Goal: Task Accomplishment & Management: Manage account settings

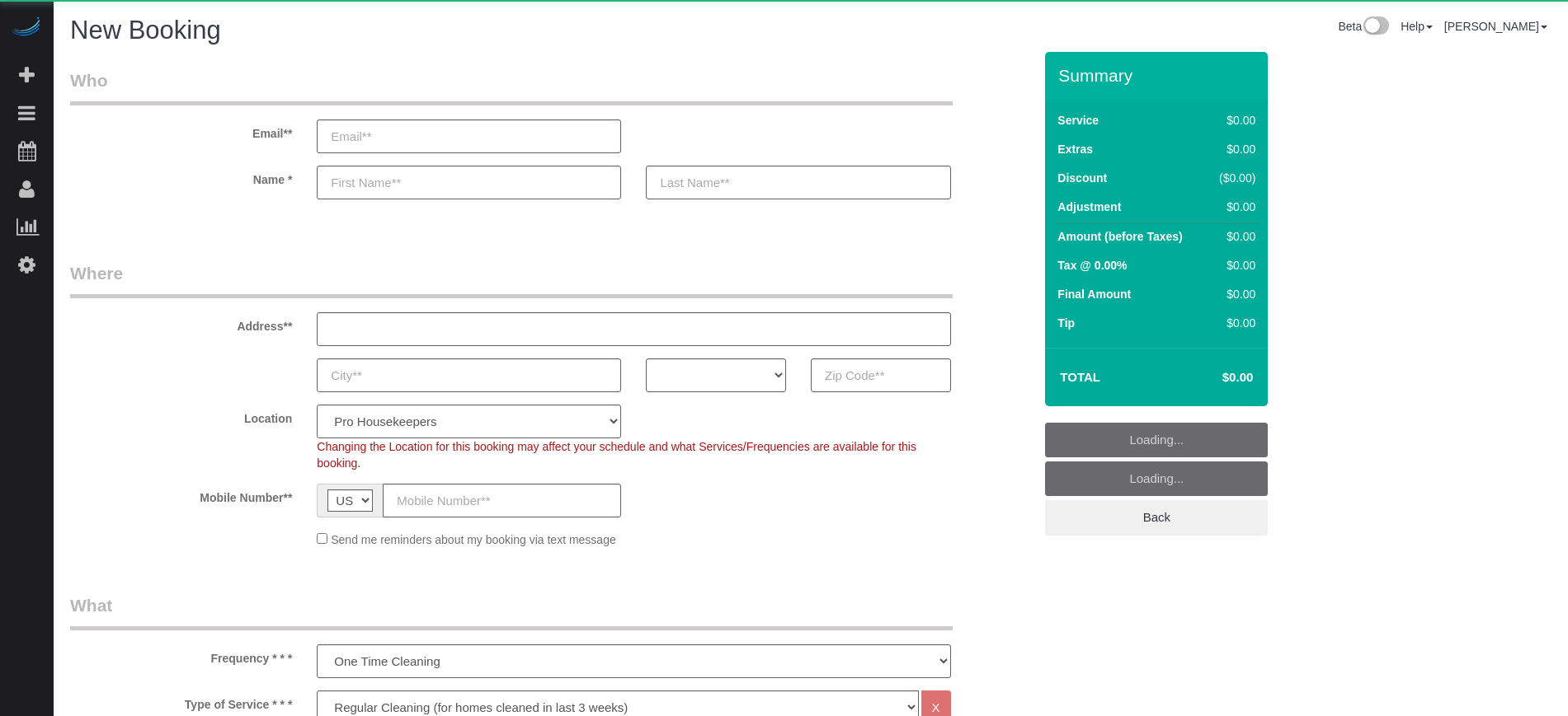
select select "4"
select select "number:9"
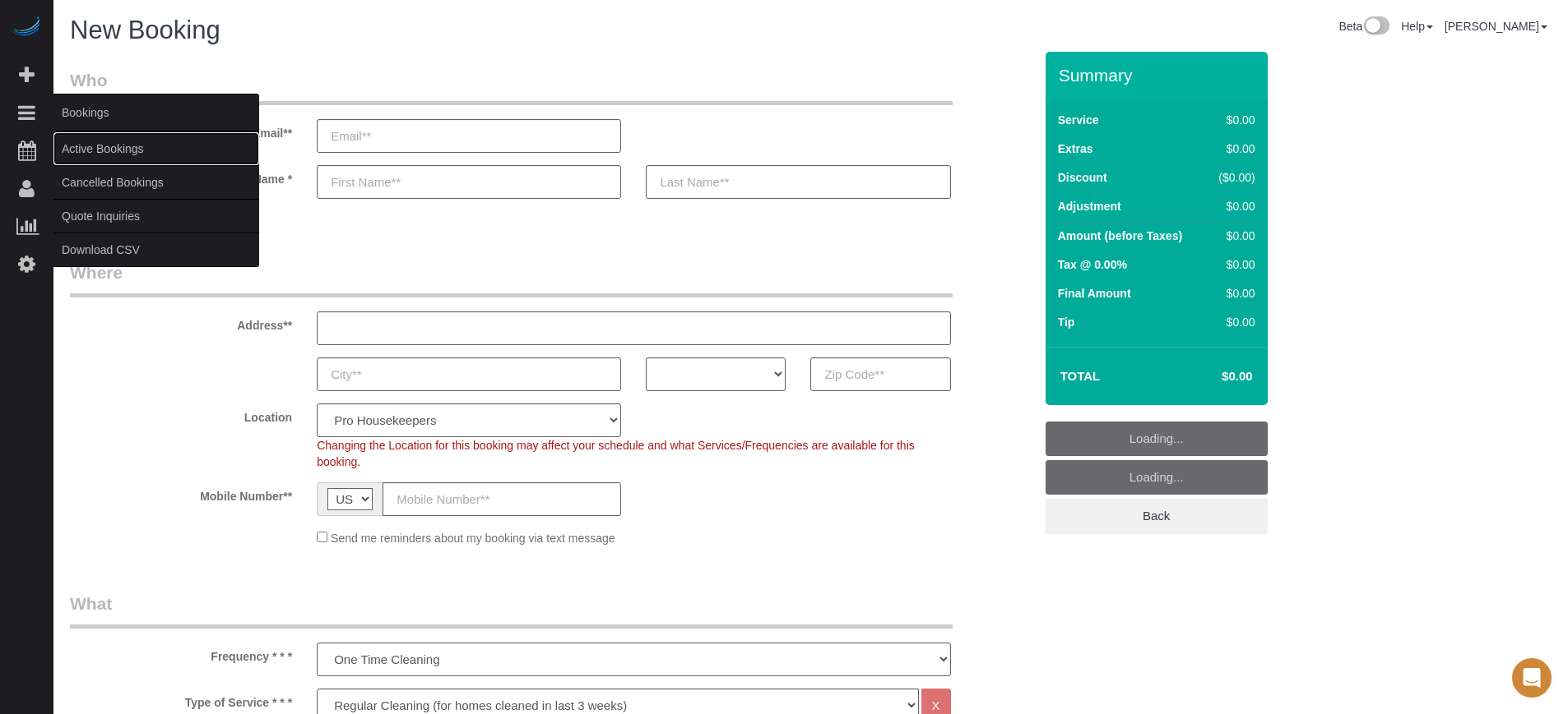
click at [99, 149] on link "Active Bookings" at bounding box center [156, 148] width 205 height 33
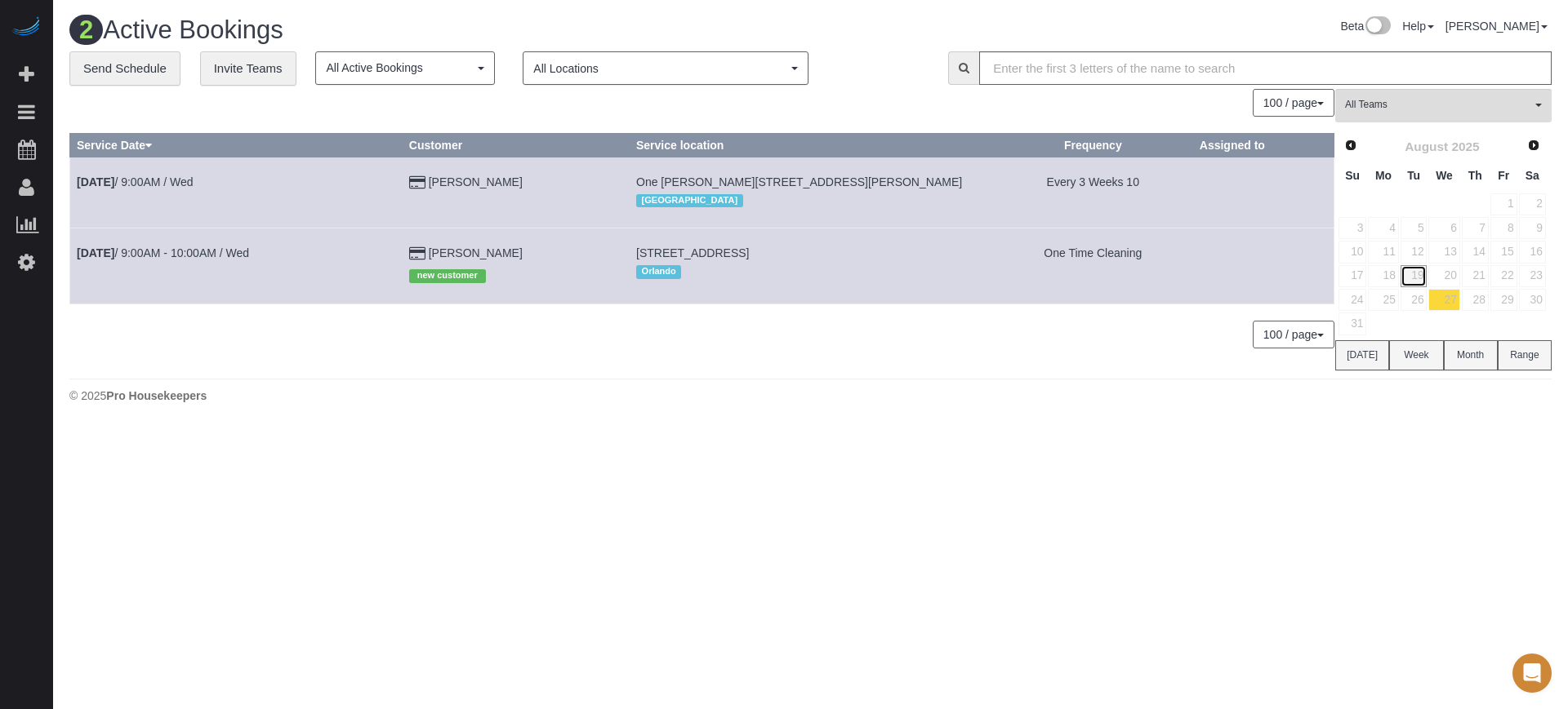
click at [1414, 268] on link "19" at bounding box center [1414, 276] width 27 height 23
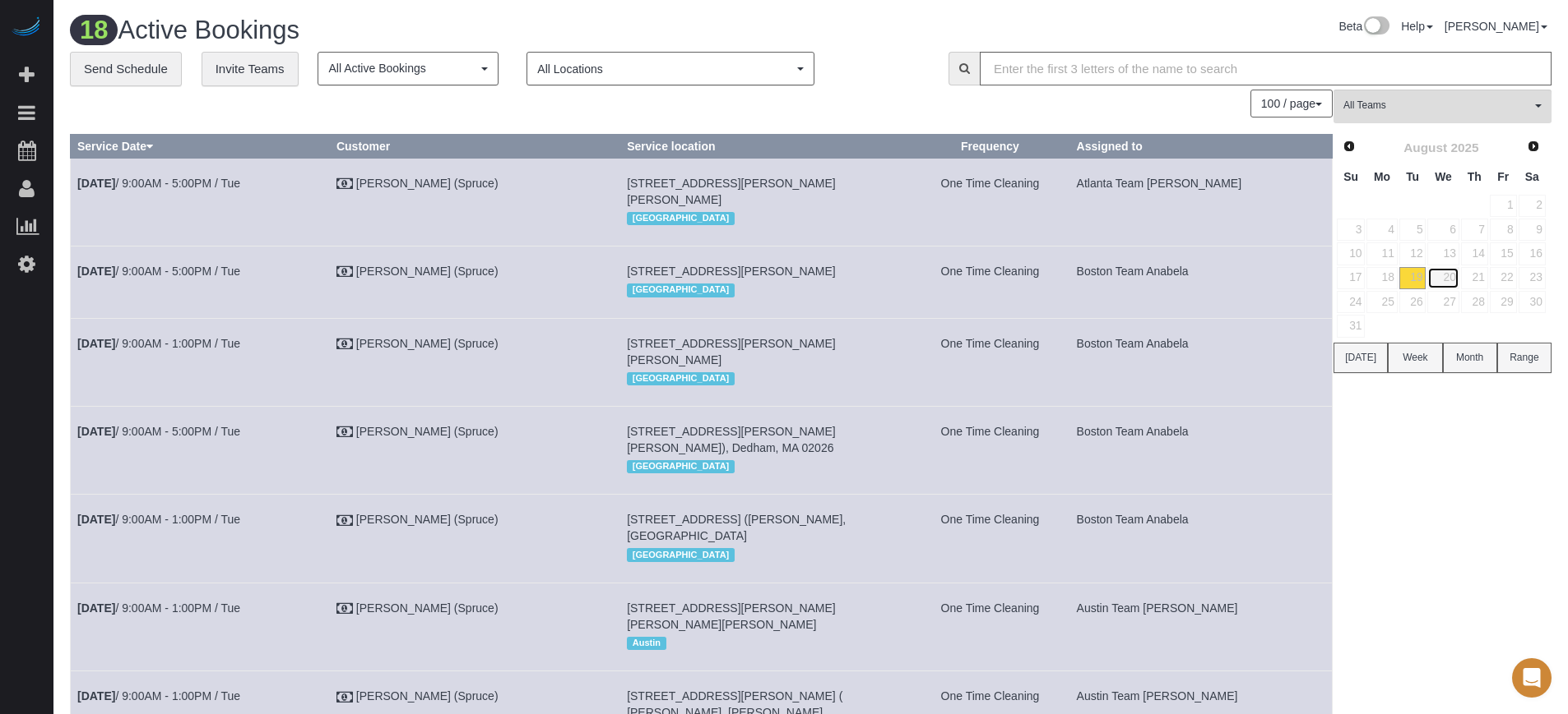
click at [1452, 275] on link "20" at bounding box center [1443, 278] width 32 height 23
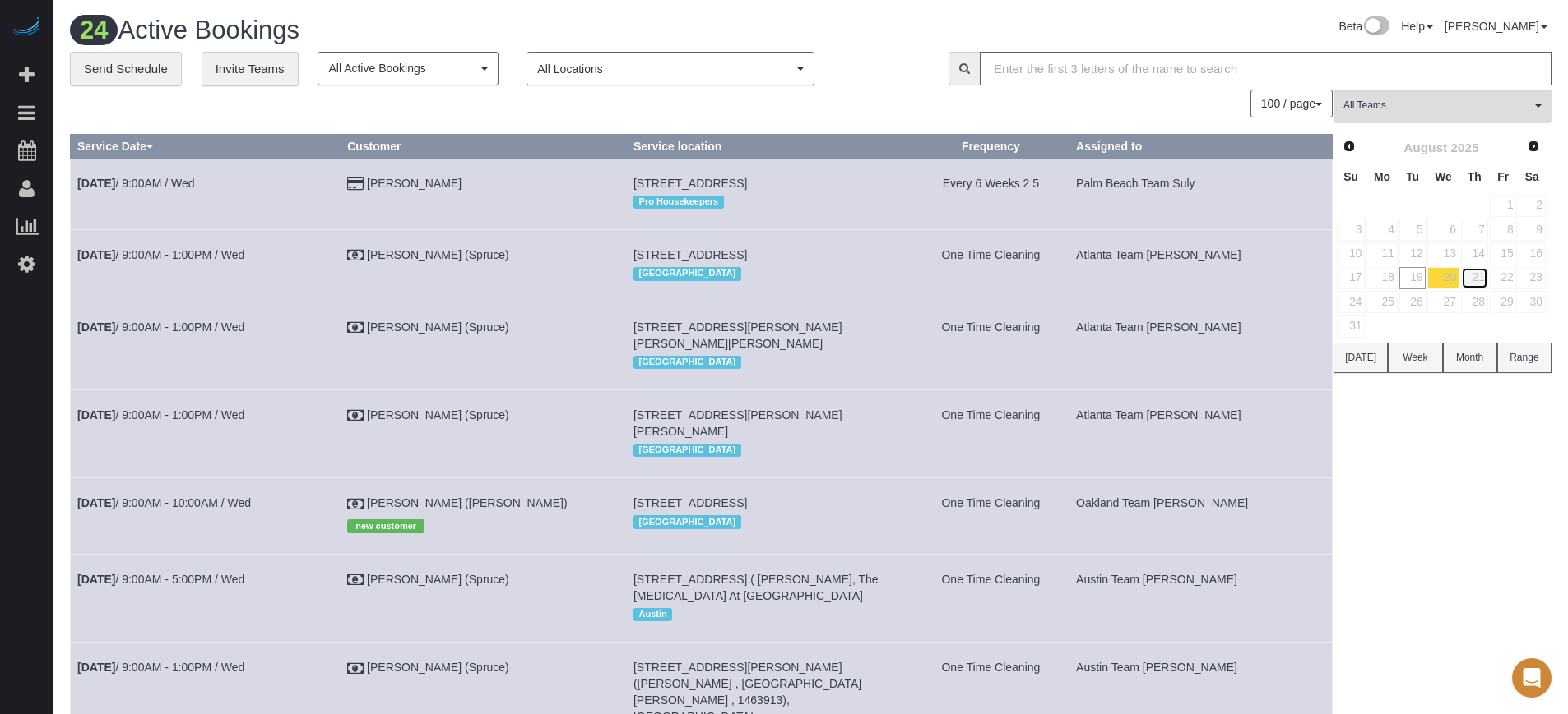
click at [1476, 279] on link "21" at bounding box center [1475, 278] width 28 height 23
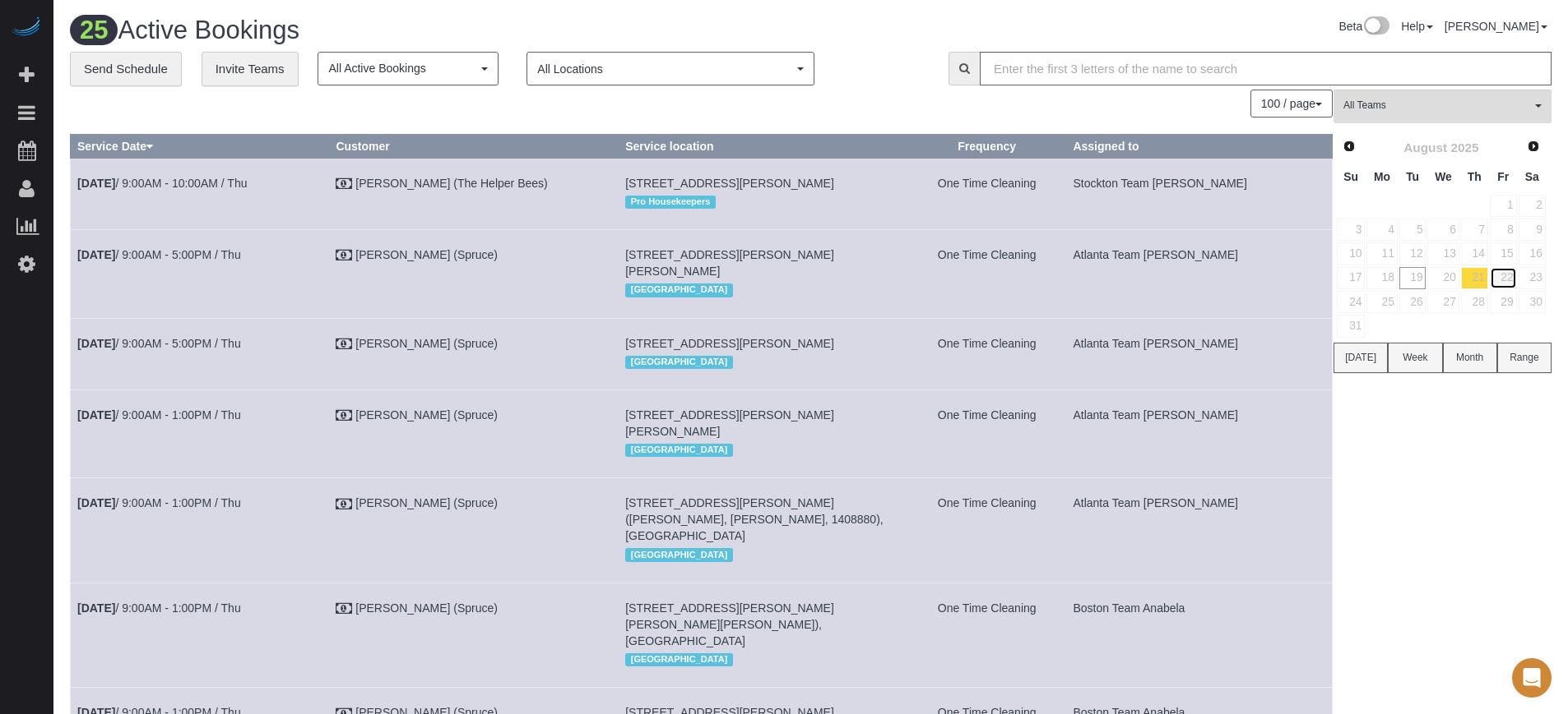
click at [1502, 279] on link "22" at bounding box center [1504, 278] width 28 height 23
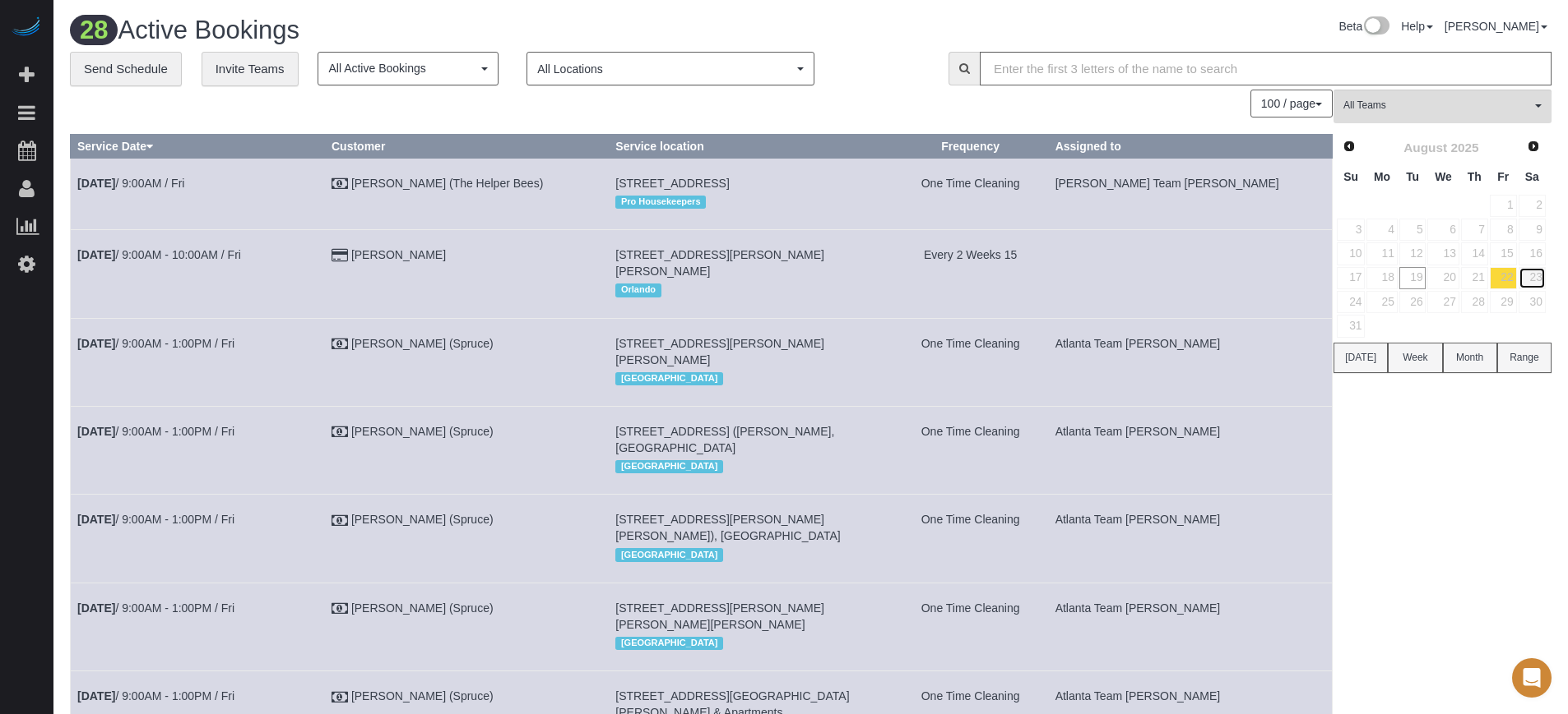
click at [1535, 274] on link "23" at bounding box center [1532, 278] width 28 height 23
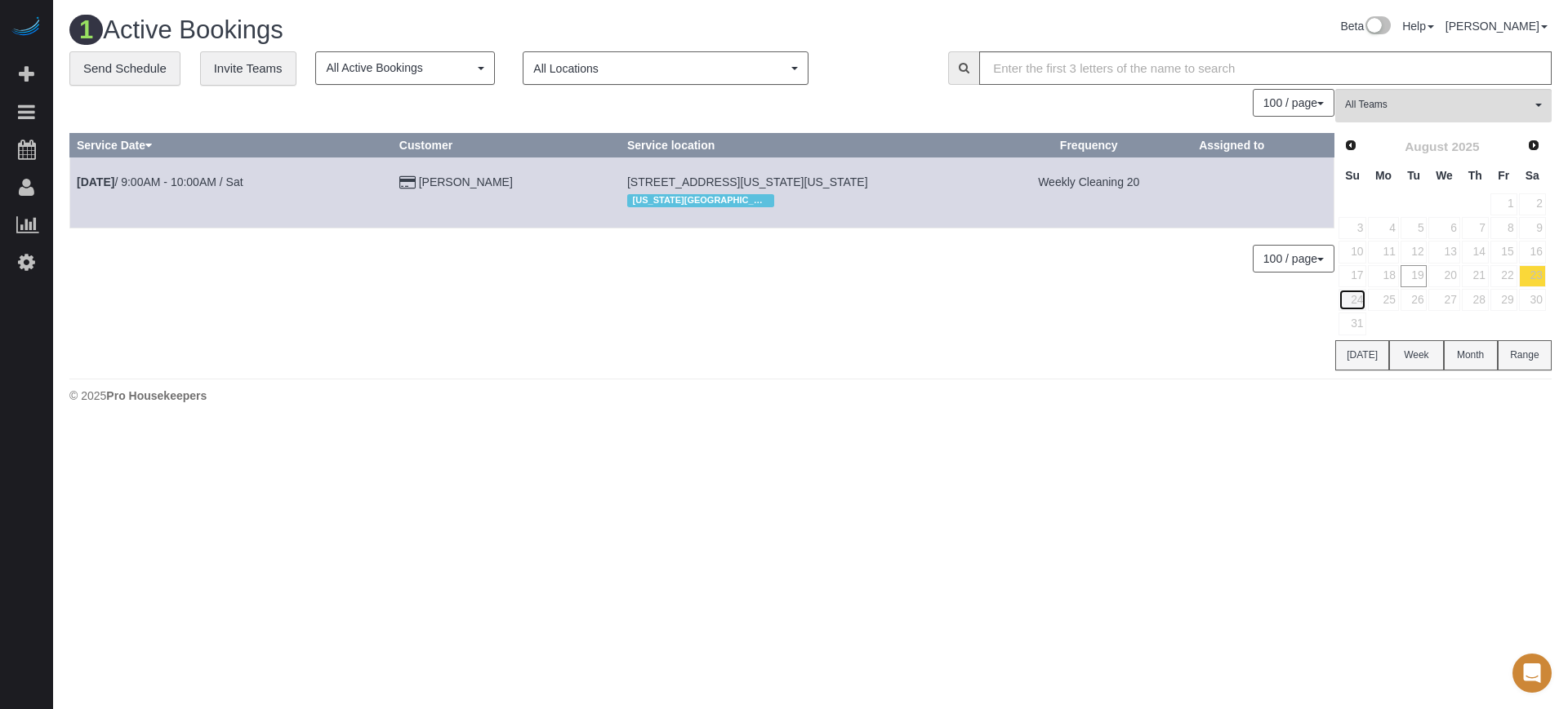
click at [1360, 300] on link "24" at bounding box center [1352, 300] width 27 height 23
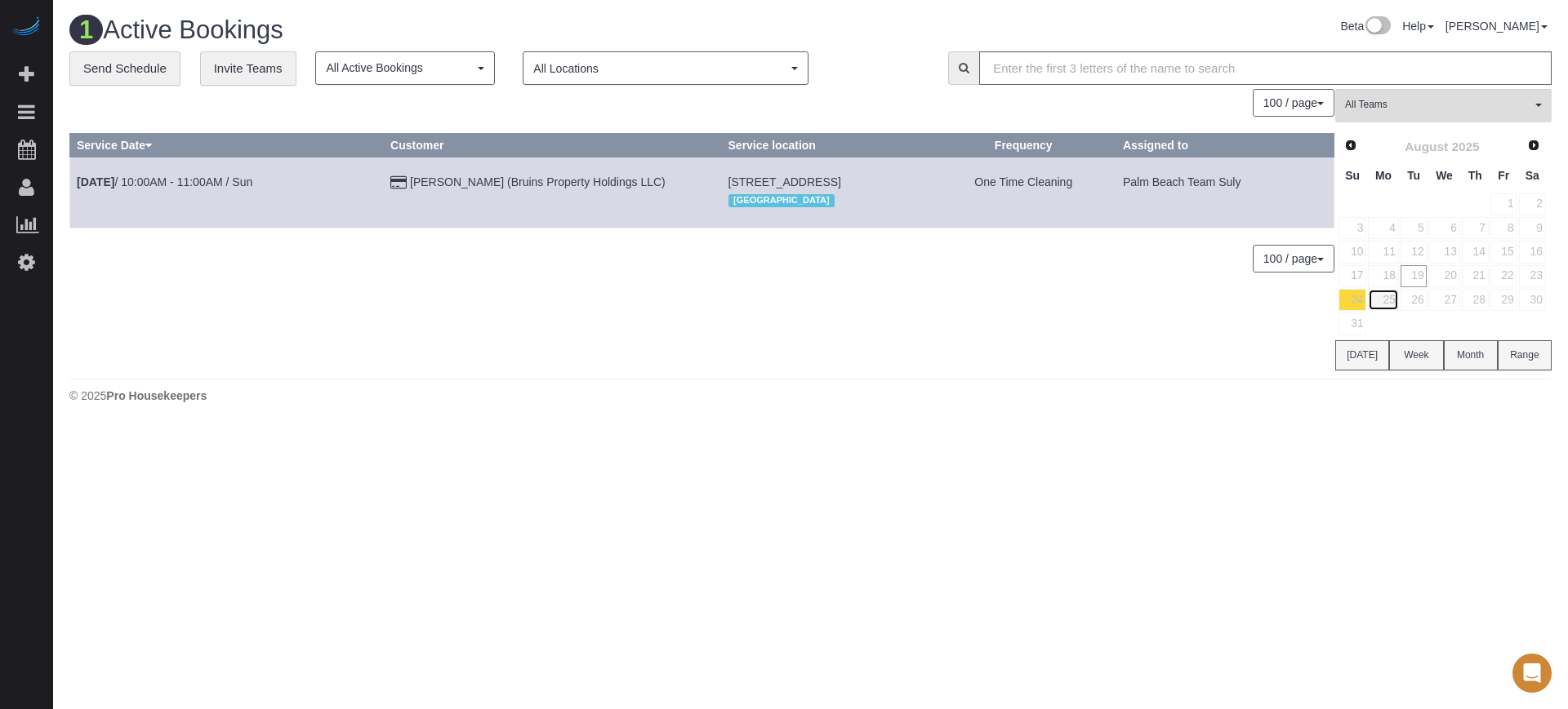
click at [1387, 298] on link "25" at bounding box center [1382, 300] width 30 height 23
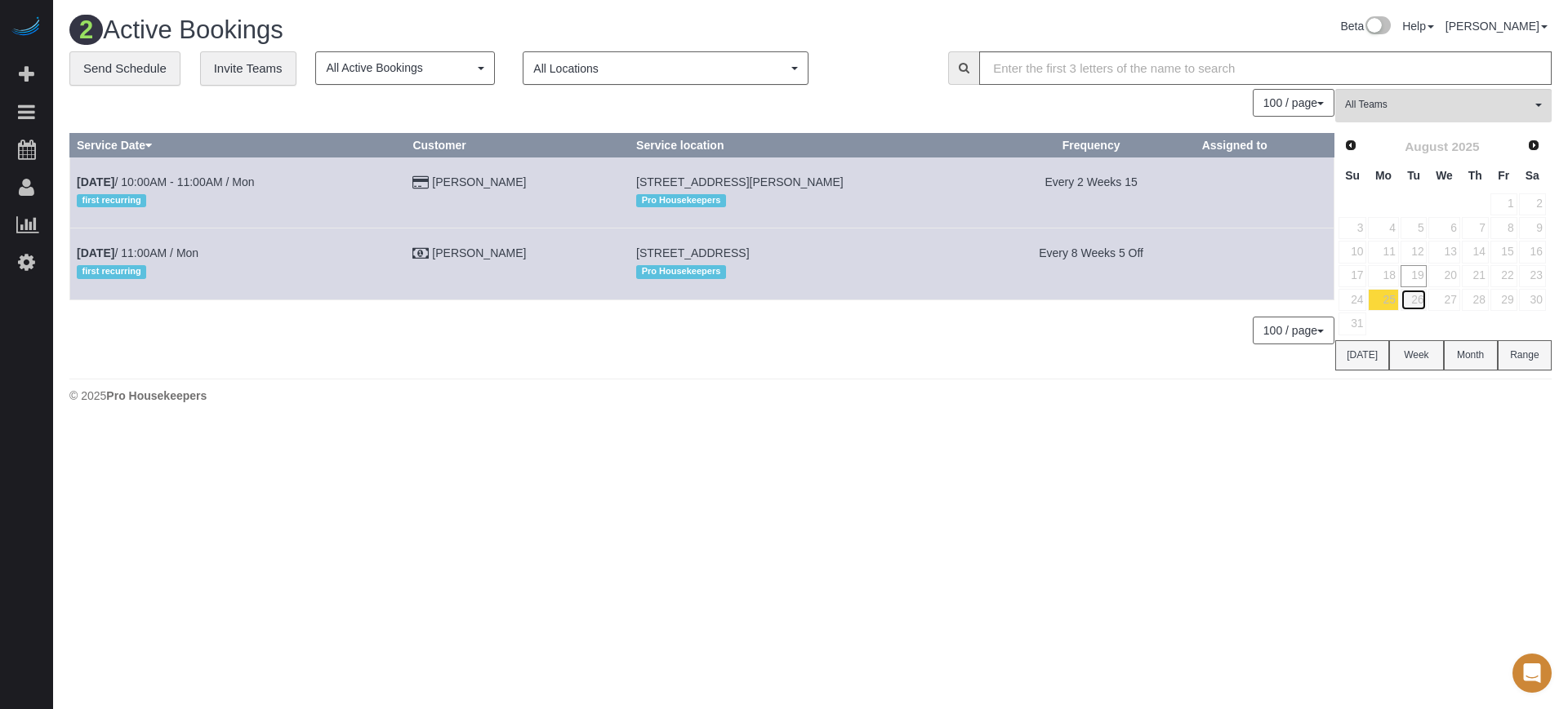
click at [1416, 302] on link "26" at bounding box center [1414, 300] width 27 height 23
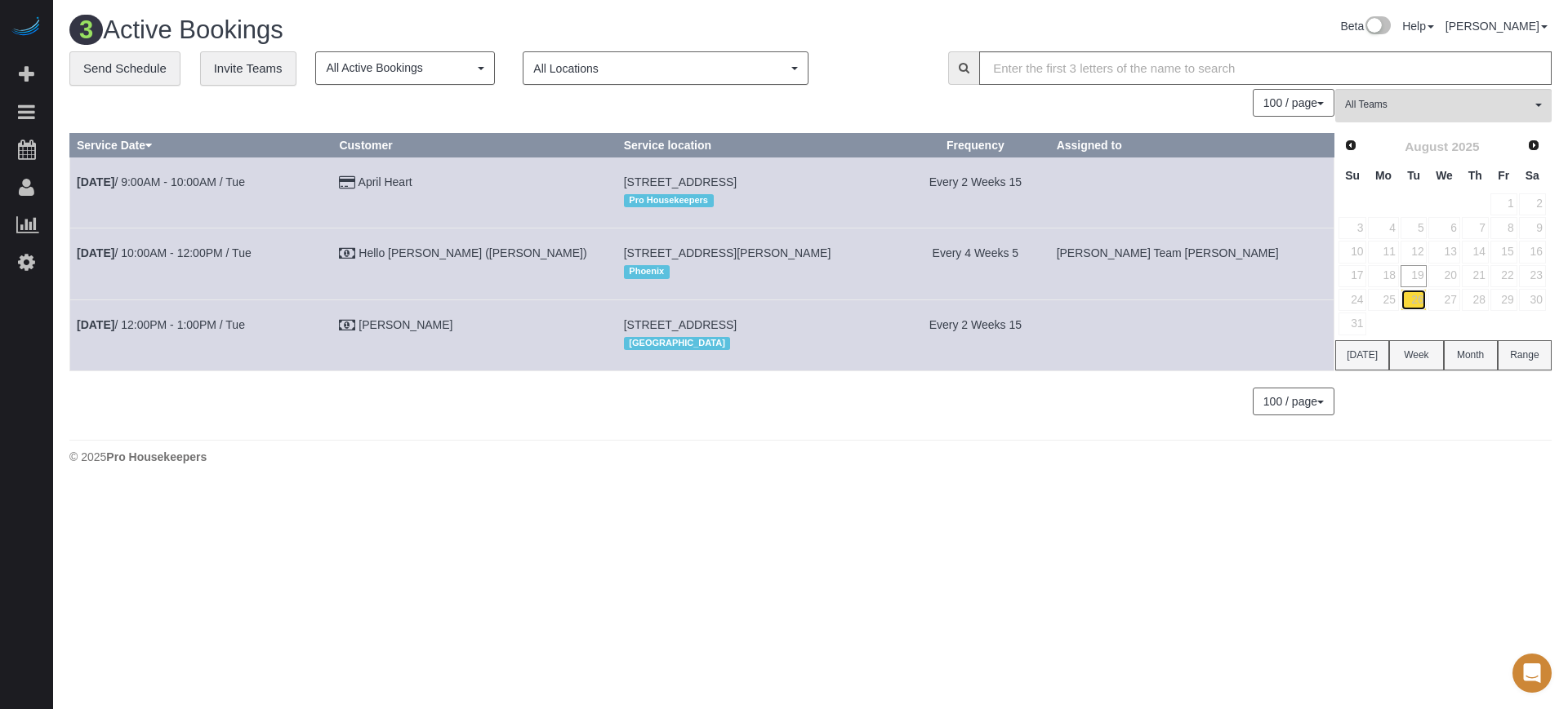
click at [1401, 302] on link "26" at bounding box center [1414, 300] width 27 height 23
click at [1390, 301] on link "25" at bounding box center [1382, 300] width 30 height 23
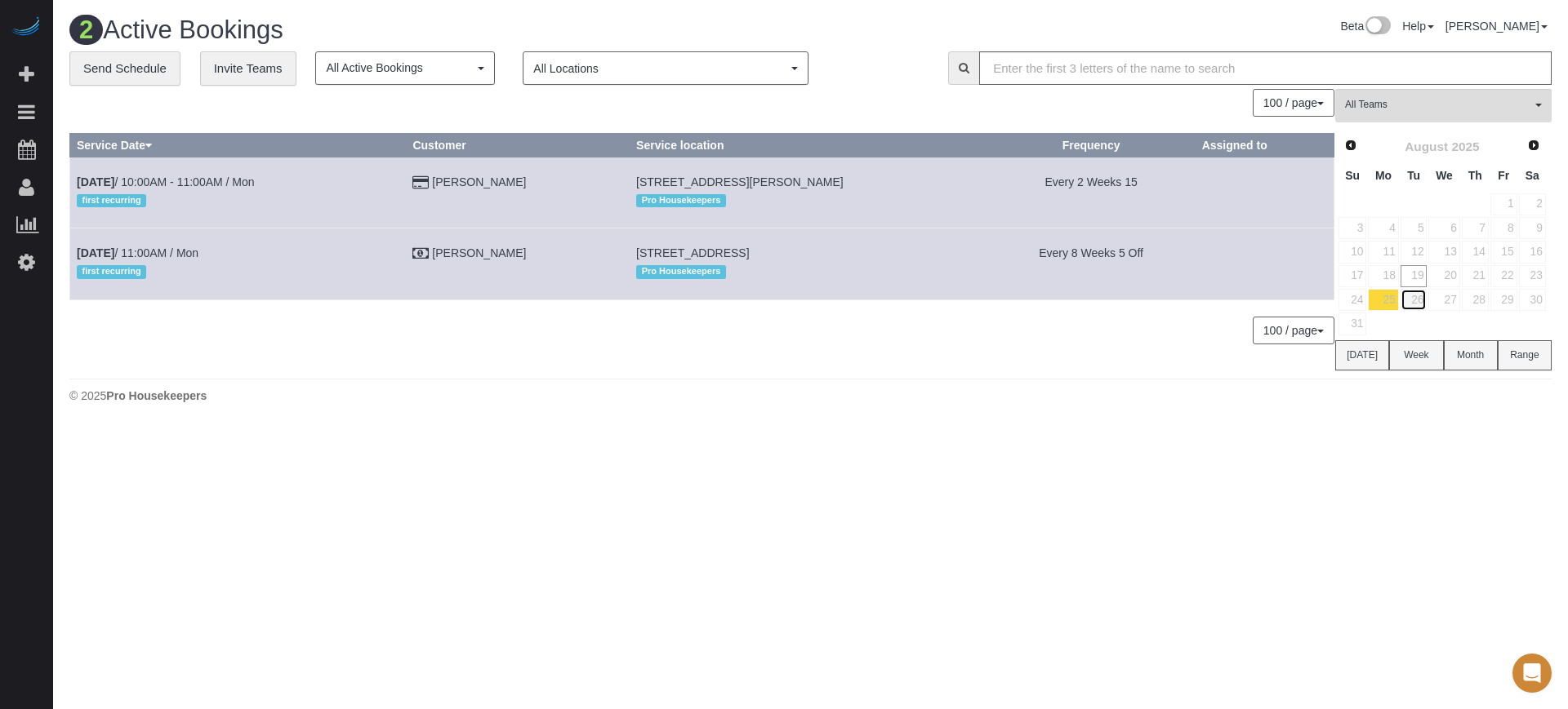
click at [1413, 297] on link "26" at bounding box center [1414, 300] width 27 height 23
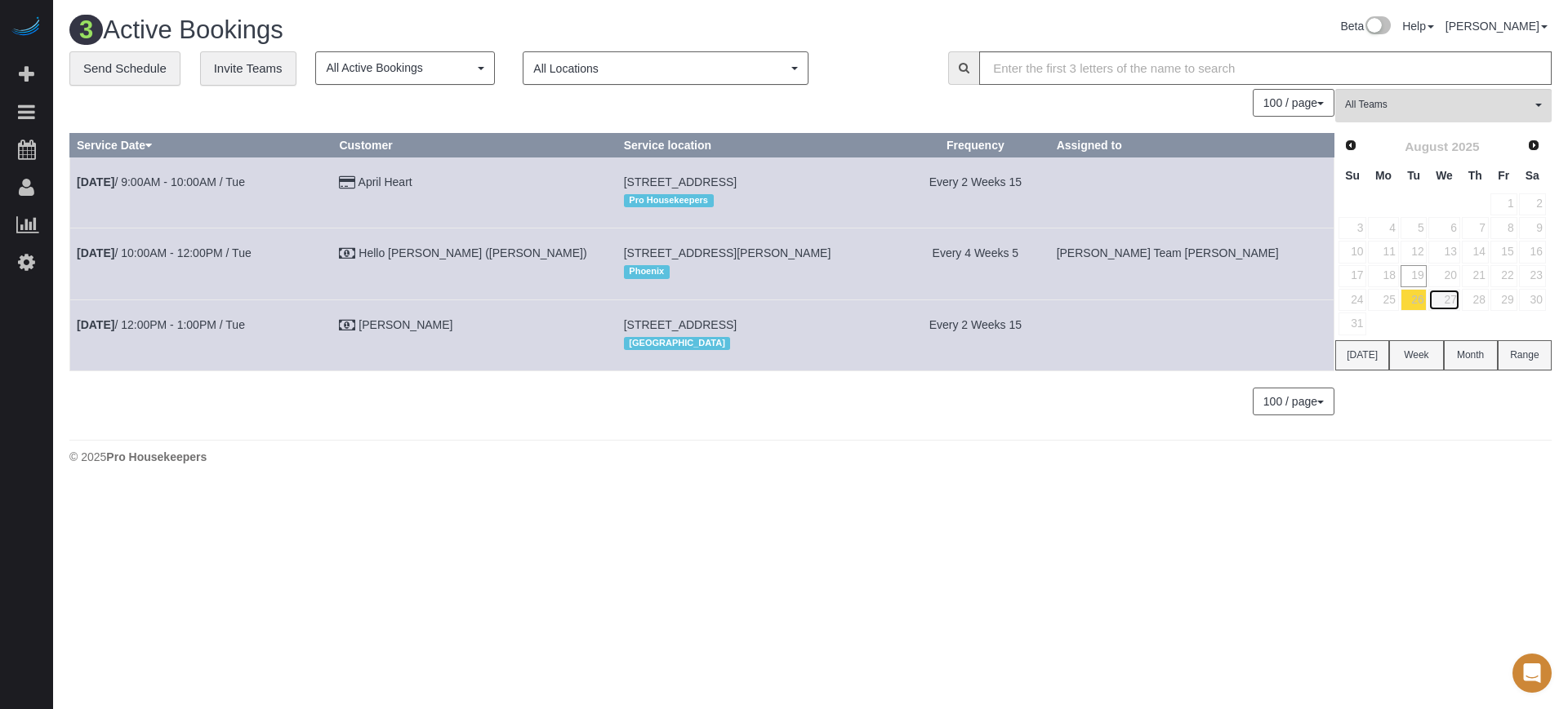
click at [1446, 302] on link "27" at bounding box center [1444, 300] width 31 height 23
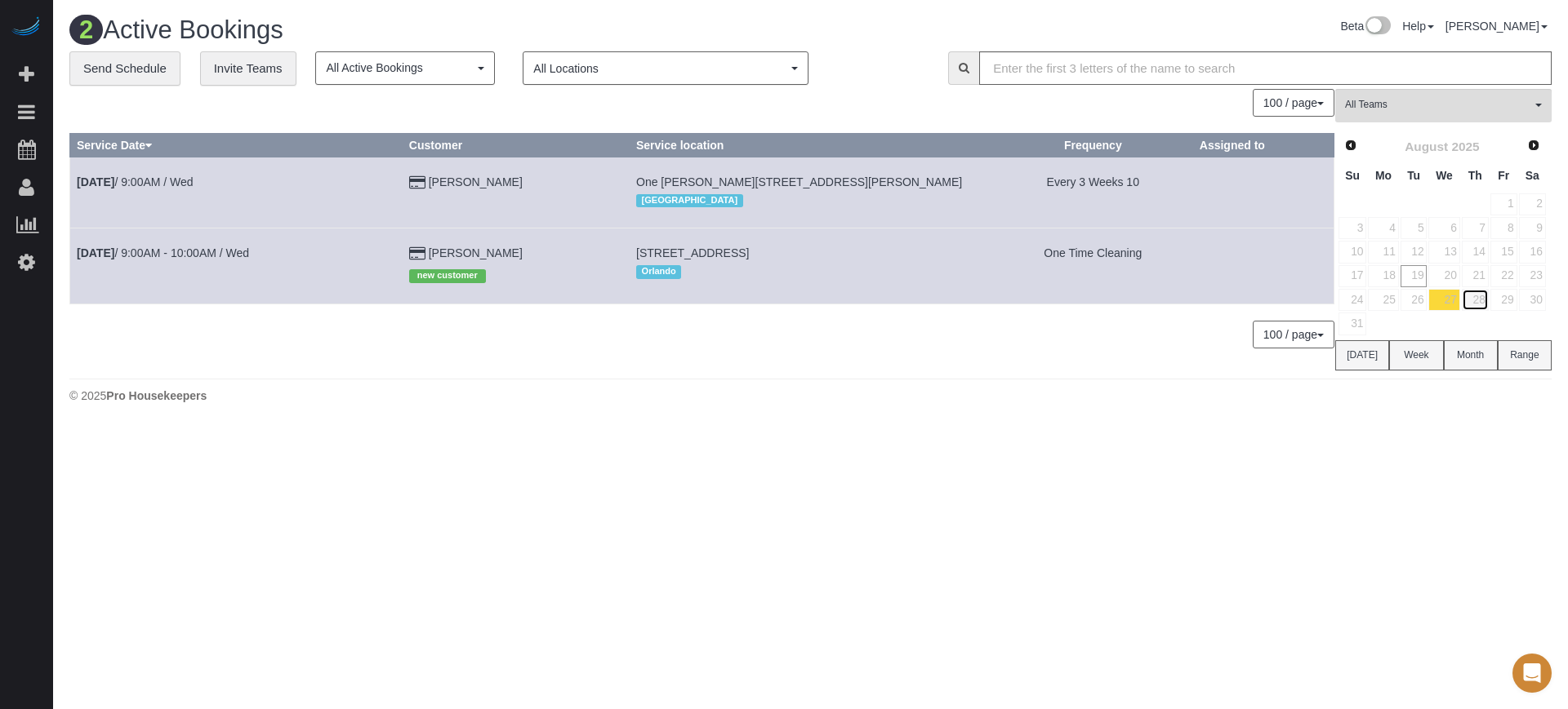
click at [1480, 297] on link "28" at bounding box center [1475, 300] width 27 height 23
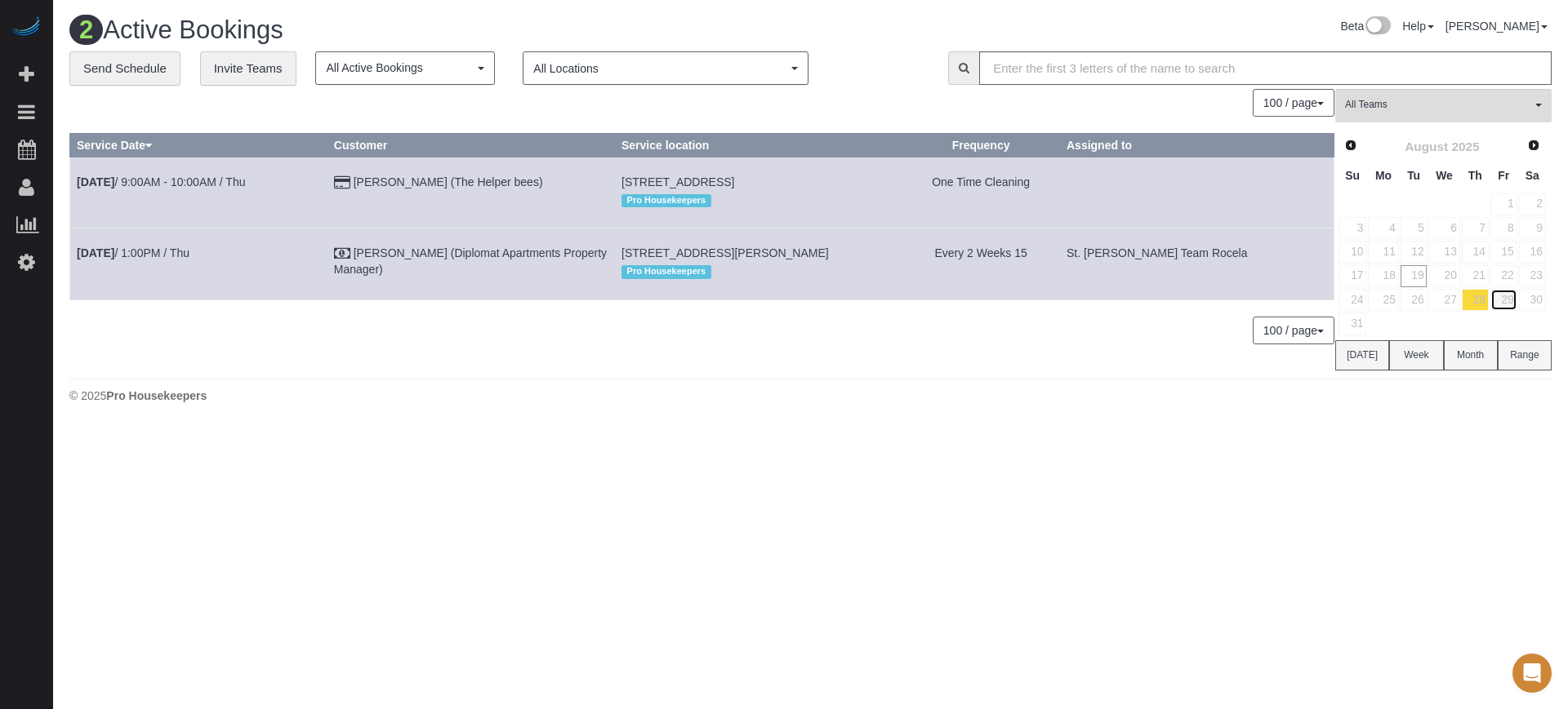
click at [1507, 299] on link "29" at bounding box center [1503, 300] width 27 height 23
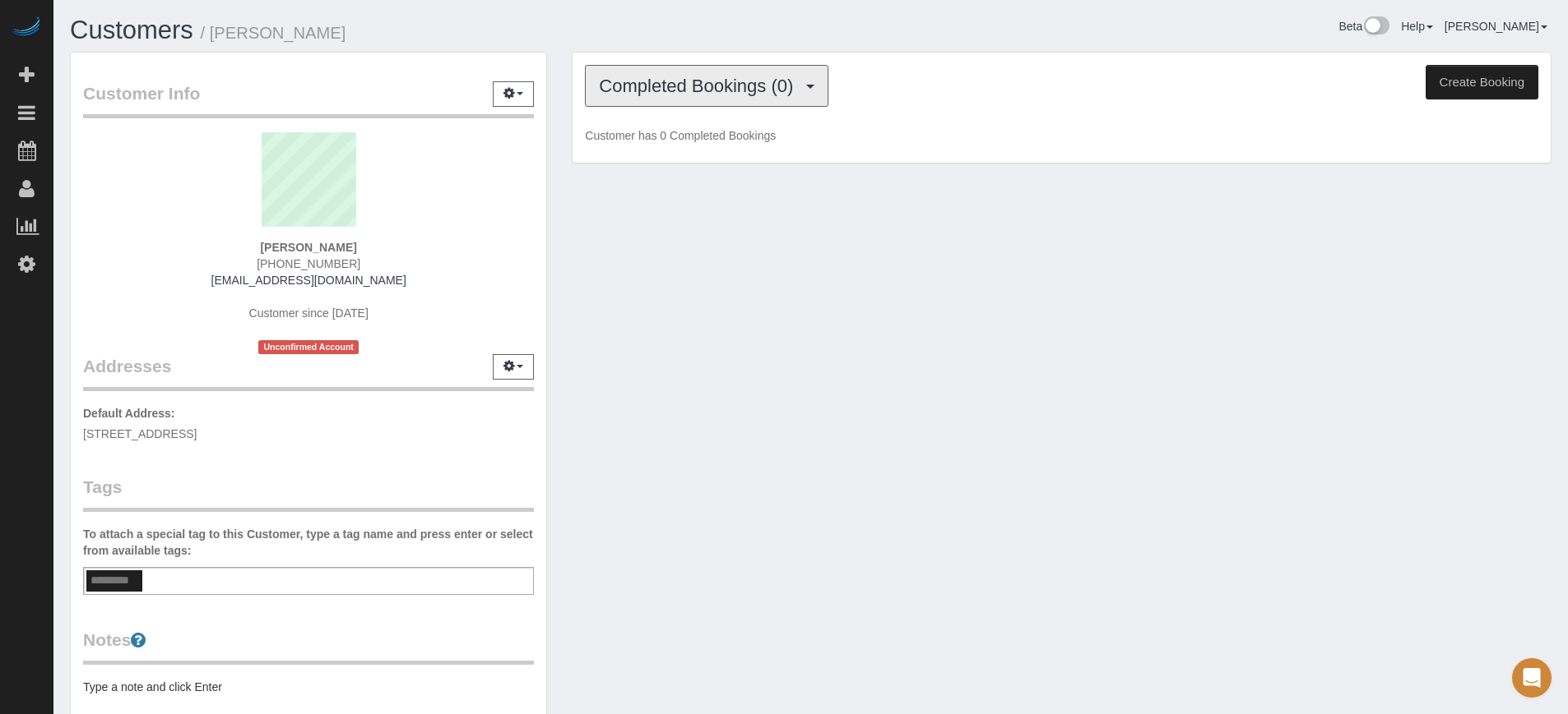
click at [675, 102] on button "Completed Bookings (0)" at bounding box center [707, 86] width 244 height 42
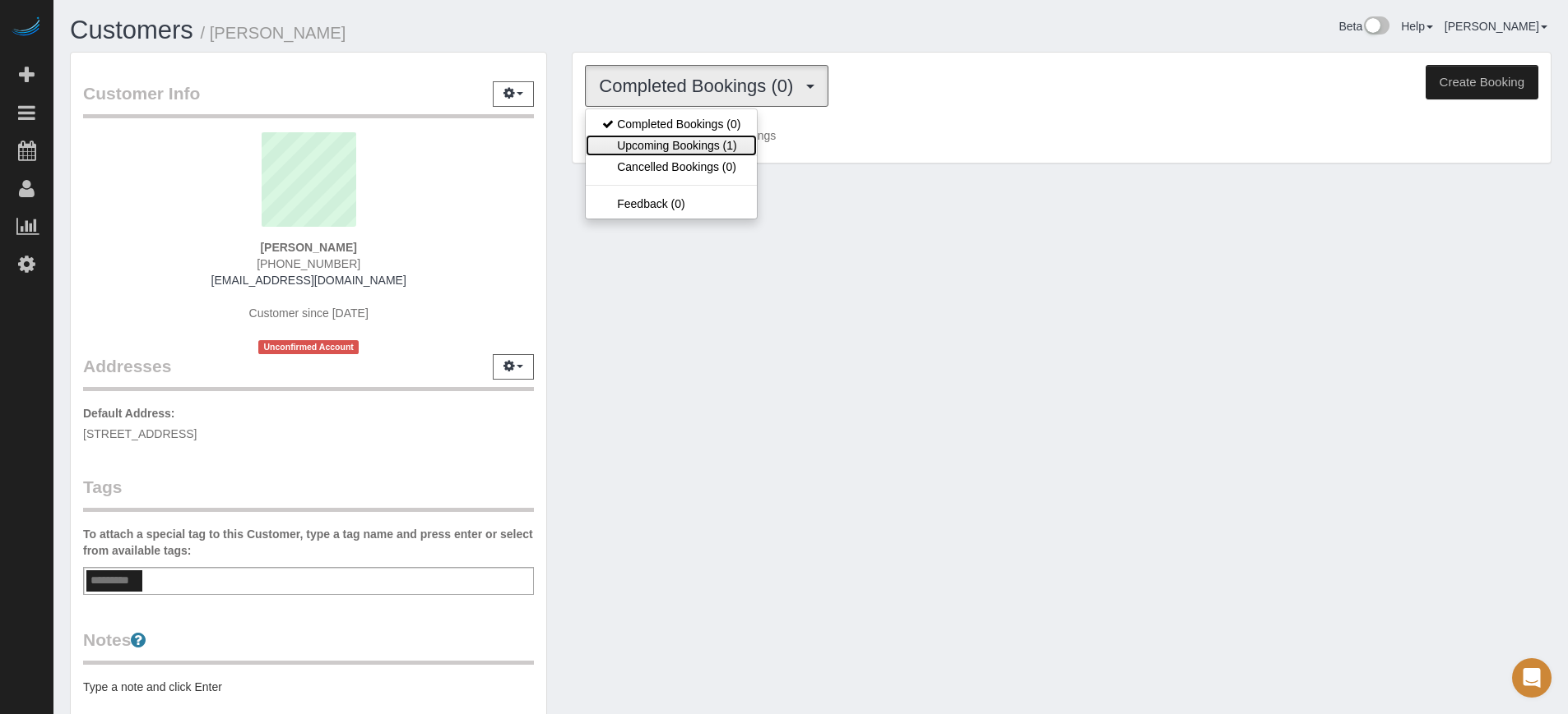
click at [696, 135] on link "Upcoming Bookings (1)" at bounding box center [671, 146] width 171 height 22
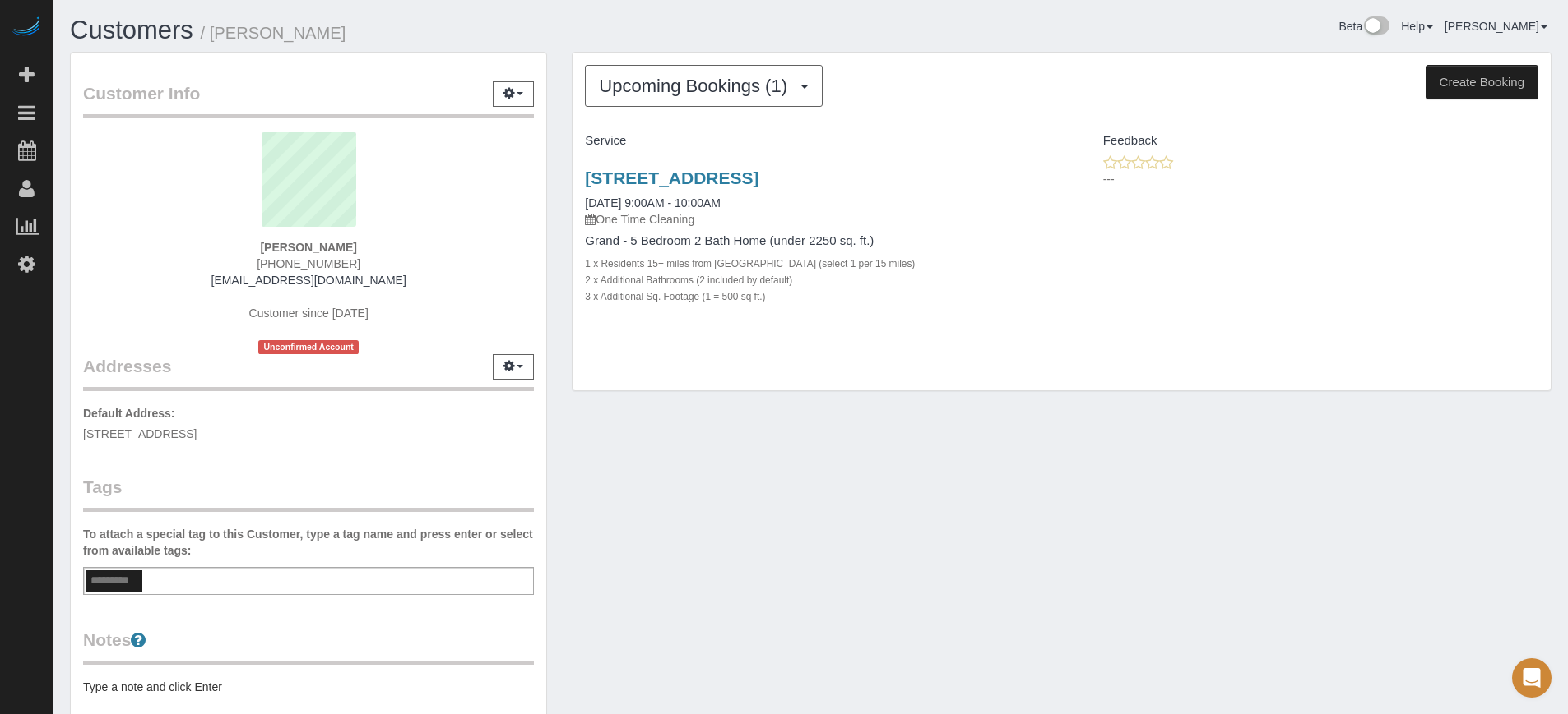
click at [330, 246] on strong "[PERSON_NAME]" at bounding box center [308, 247] width 97 height 13
copy div "[PERSON_NAME]"
click at [659, 173] on link "[STREET_ADDRESS]" at bounding box center [672, 178] width 174 height 19
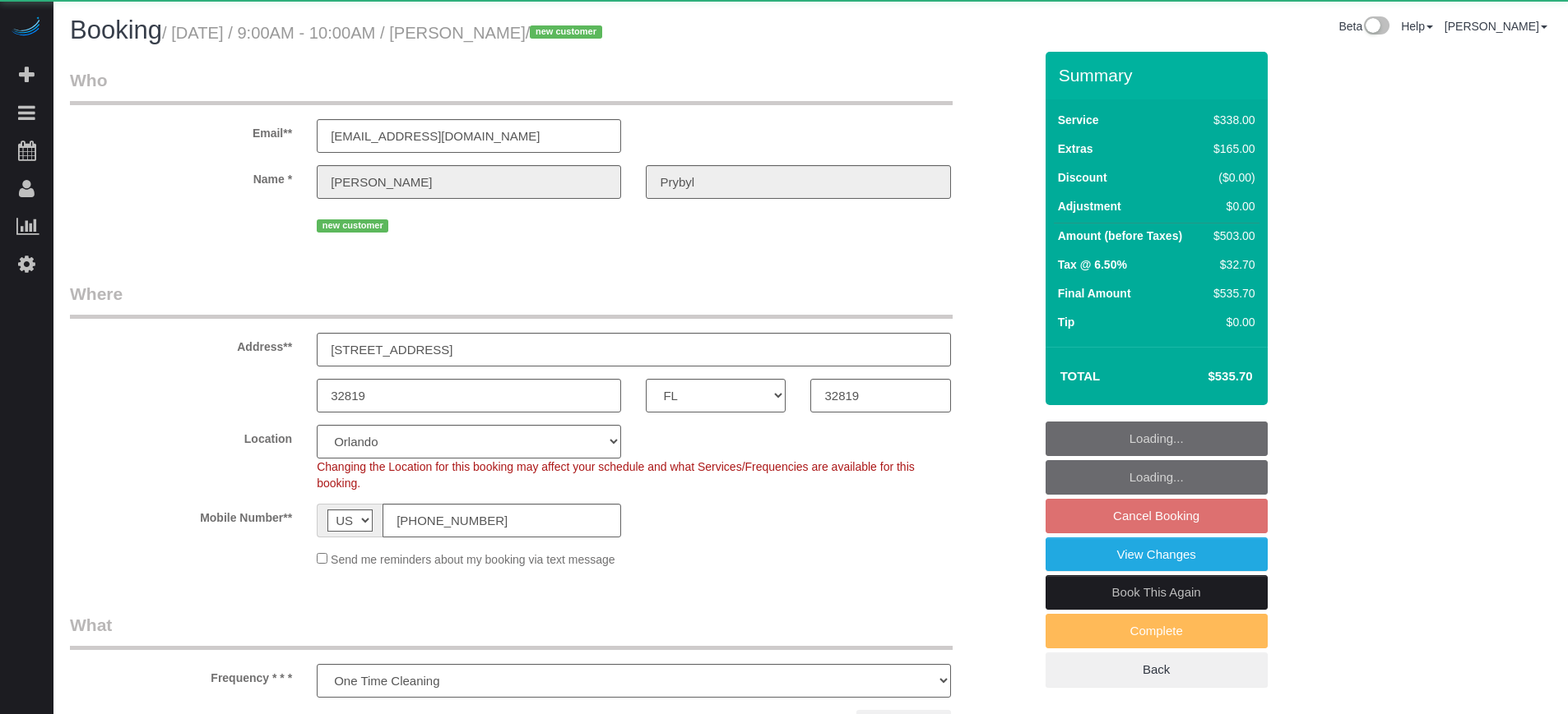
select select "FL"
select select "number:9"
select select "object:820"
select select "5"
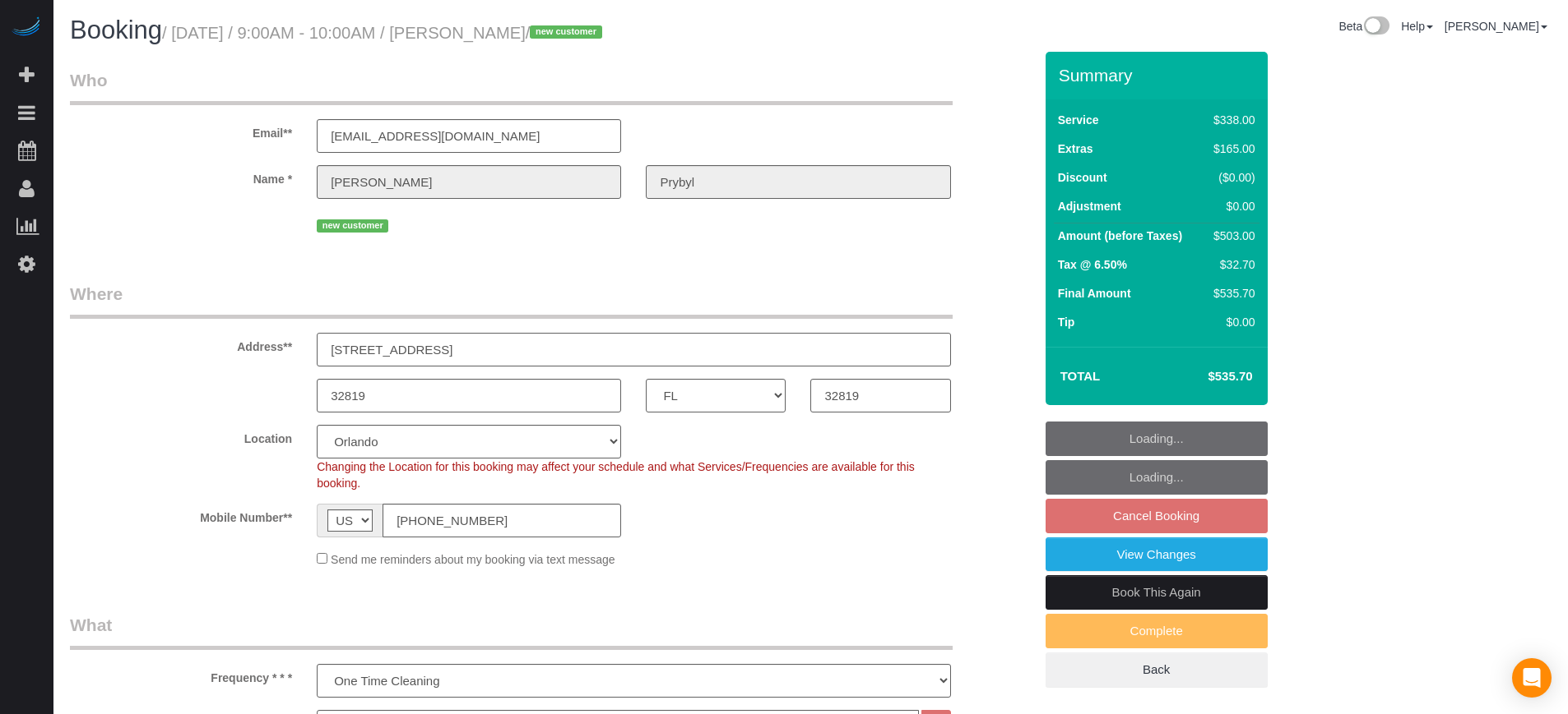
click at [444, 343] on input "9227 Bayway Dr" at bounding box center [634, 350] width 634 height 34
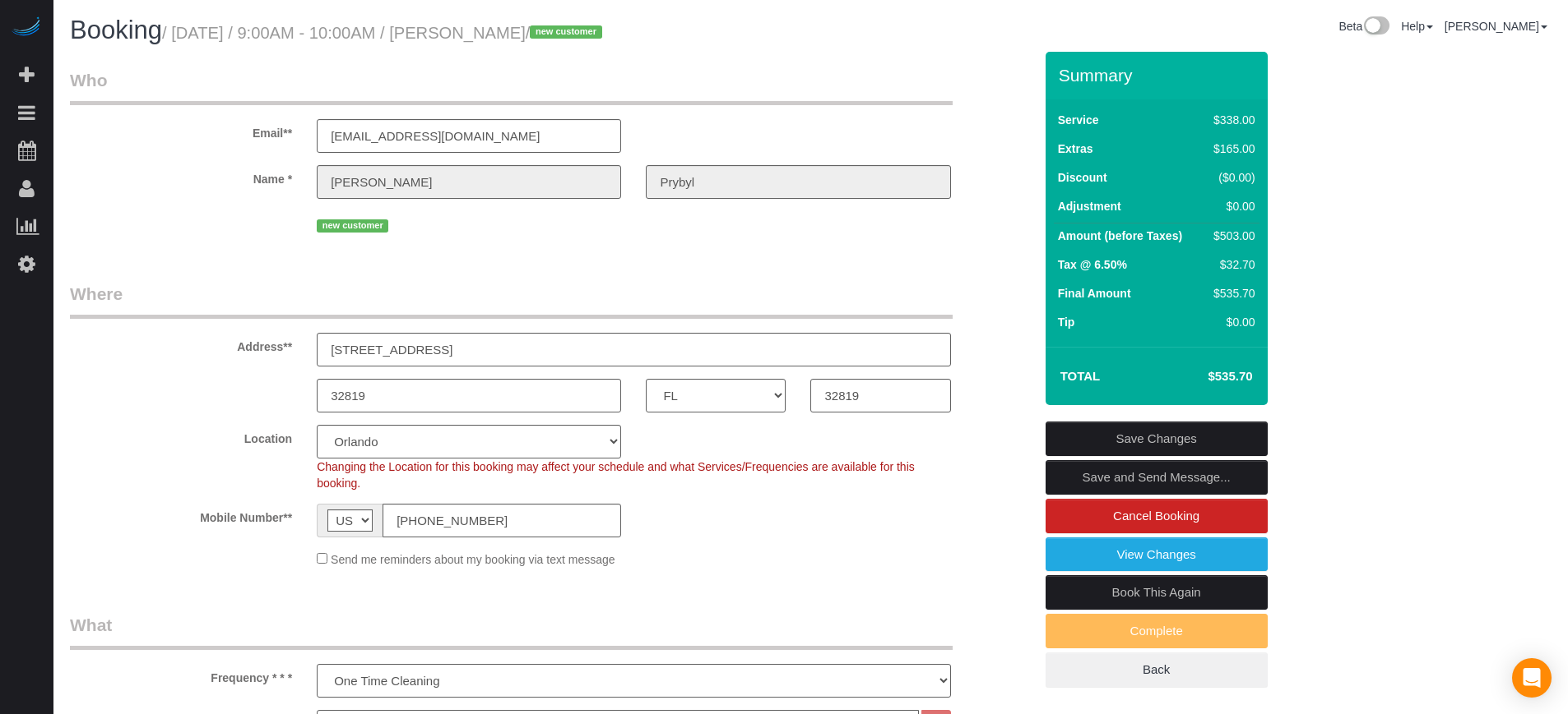
click at [1020, 96] on div "Email** dprybyl@gmail.com" at bounding box center [551, 110] width 988 height 85
